Goal: Navigation & Orientation: Find specific page/section

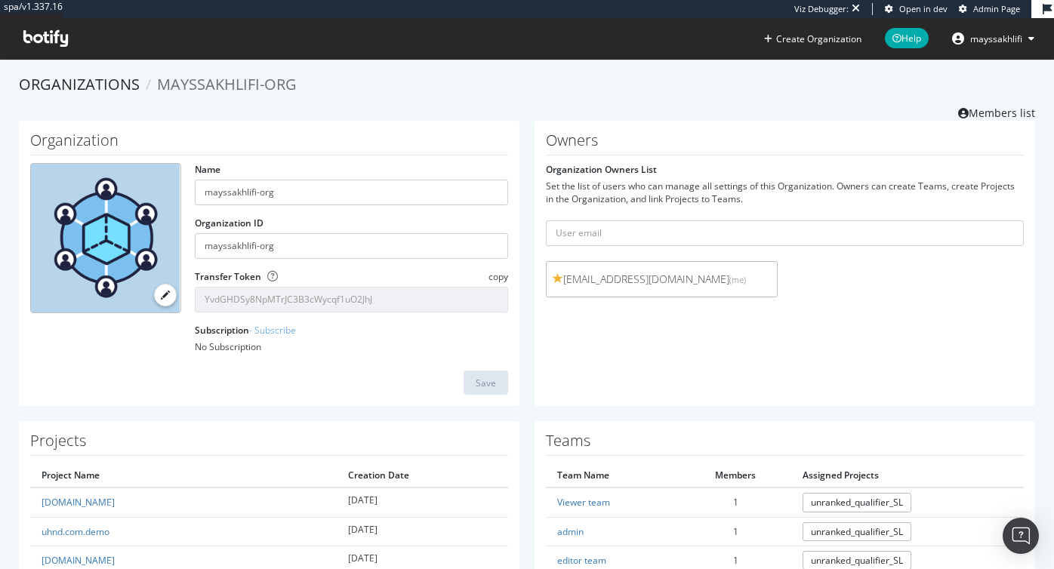
scroll to position [58, 0]
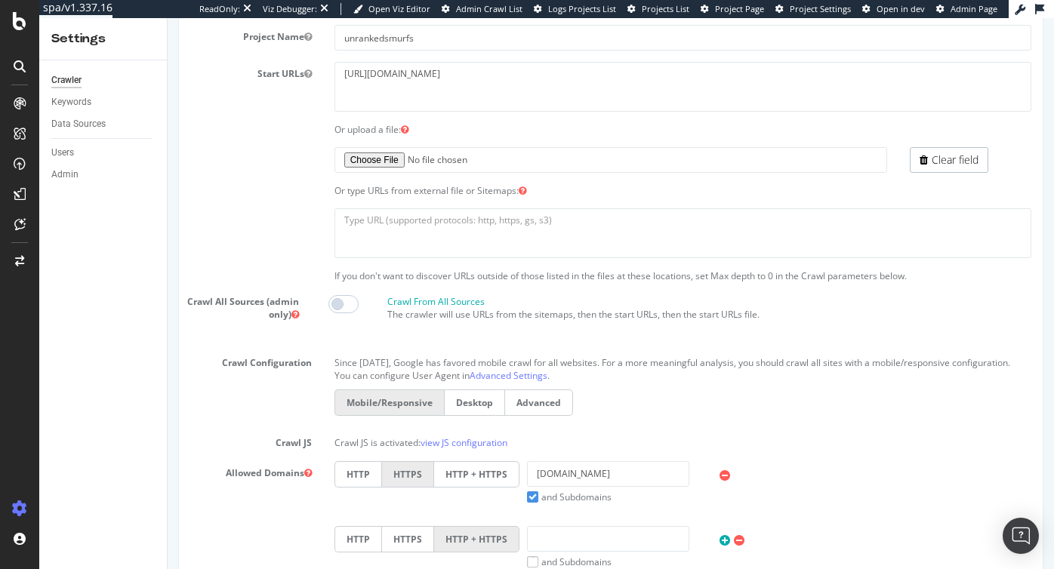
scroll to position [143, 0]
click at [346, 300] on span at bounding box center [343, 301] width 30 height 18
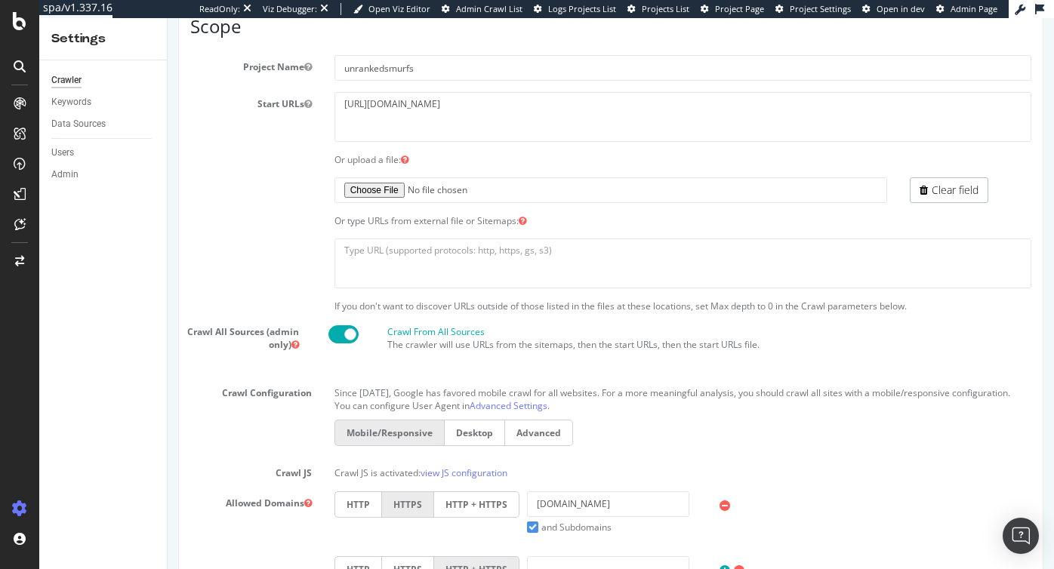
scroll to position [109, 0]
click at [733, 5] on span "Project Page" at bounding box center [739, 8] width 49 height 11
